Goal: Task Accomplishment & Management: Manage account settings

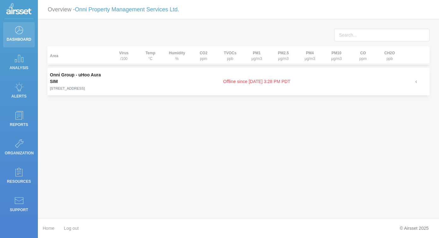
click at [13, 35] on p "Dashboard" at bounding box center [19, 39] width 28 height 9
click at [21, 29] on icon at bounding box center [18, 30] width 9 height 9
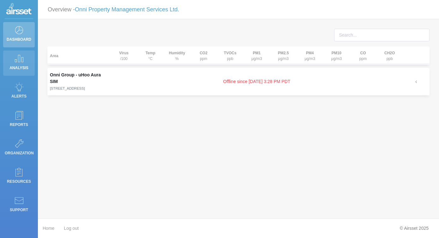
click at [16, 63] on p "Analysis" at bounding box center [19, 67] width 28 height 9
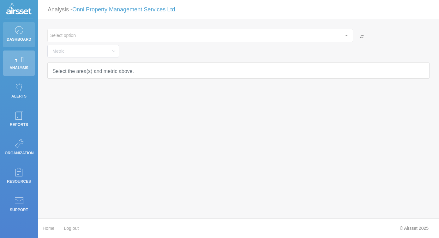
click at [18, 30] on icon at bounding box center [18, 30] width 9 height 9
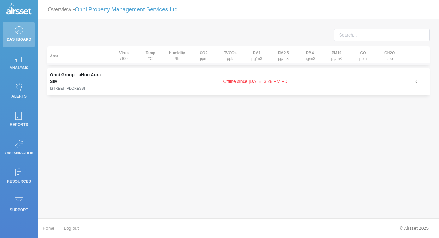
click at [79, 13] on p "Overview - Onni Property Management Services Ltd." at bounding box center [114, 10] width 132 height 12
click at [84, 9] on link "Onni Property Management Services Ltd." at bounding box center [127, 9] width 104 height 6
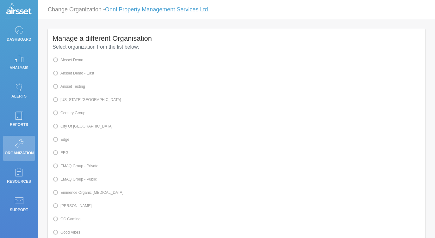
click at [60, 87] on span at bounding box center [60, 86] width 0 height 4
click at [64, 87] on input "Airsset Testing" at bounding box center [62, 86] width 4 height 4
radio input "true"
radio input "false"
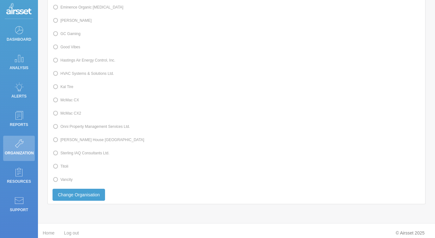
scroll to position [190, 0]
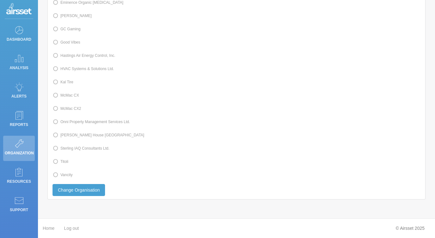
click at [60, 83] on label "Kal Tire" at bounding box center [62, 82] width 21 height 8
click at [60, 83] on input "Kal Tire" at bounding box center [62, 82] width 4 height 4
radio input "true"
radio input "false"
click at [65, 187] on button "Change Organisation" at bounding box center [78, 190] width 52 height 12
